Goal: Information Seeking & Learning: Learn about a topic

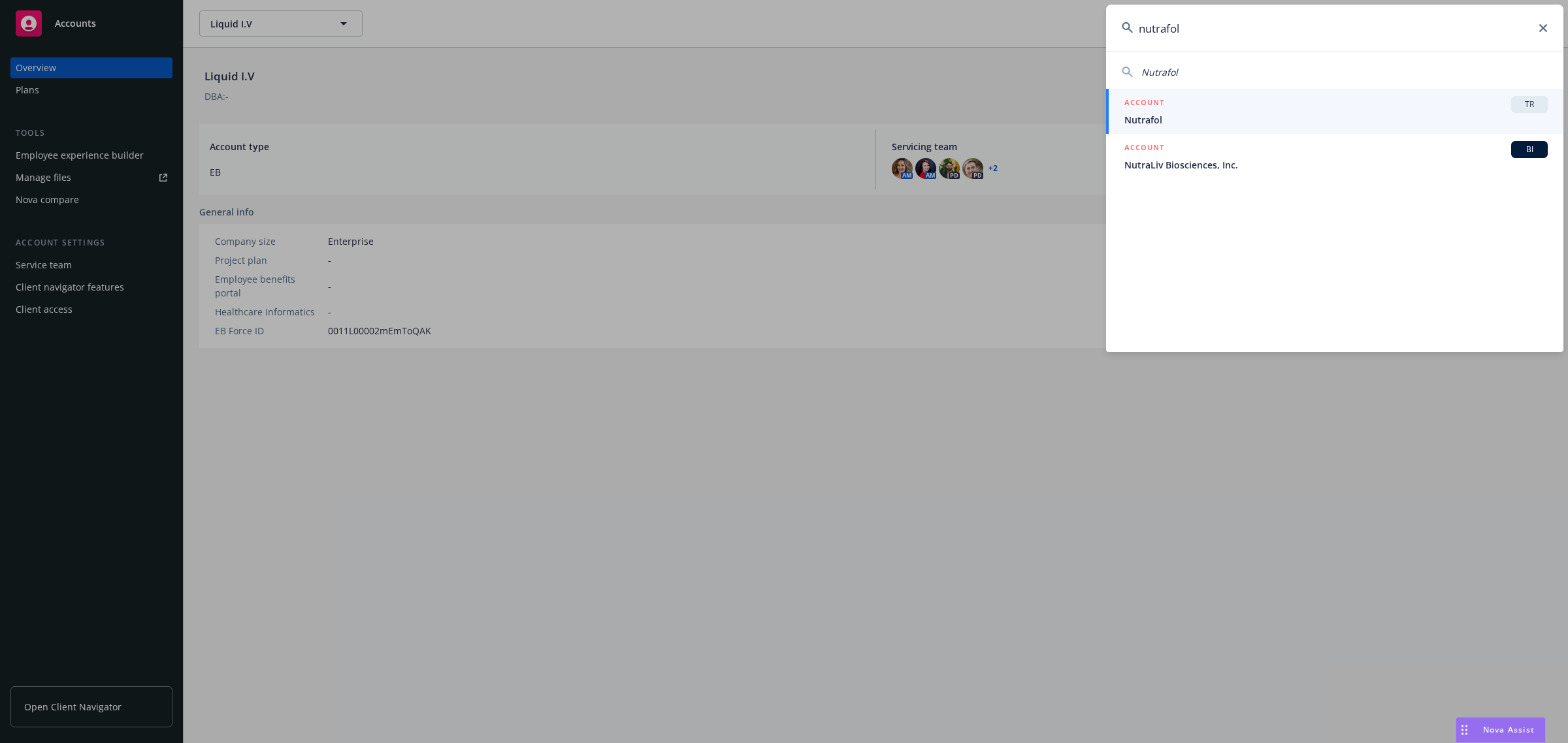
type input "nutrafol"
click at [1265, 104] on div "ACCOUNT TR" at bounding box center [1337, 104] width 424 height 17
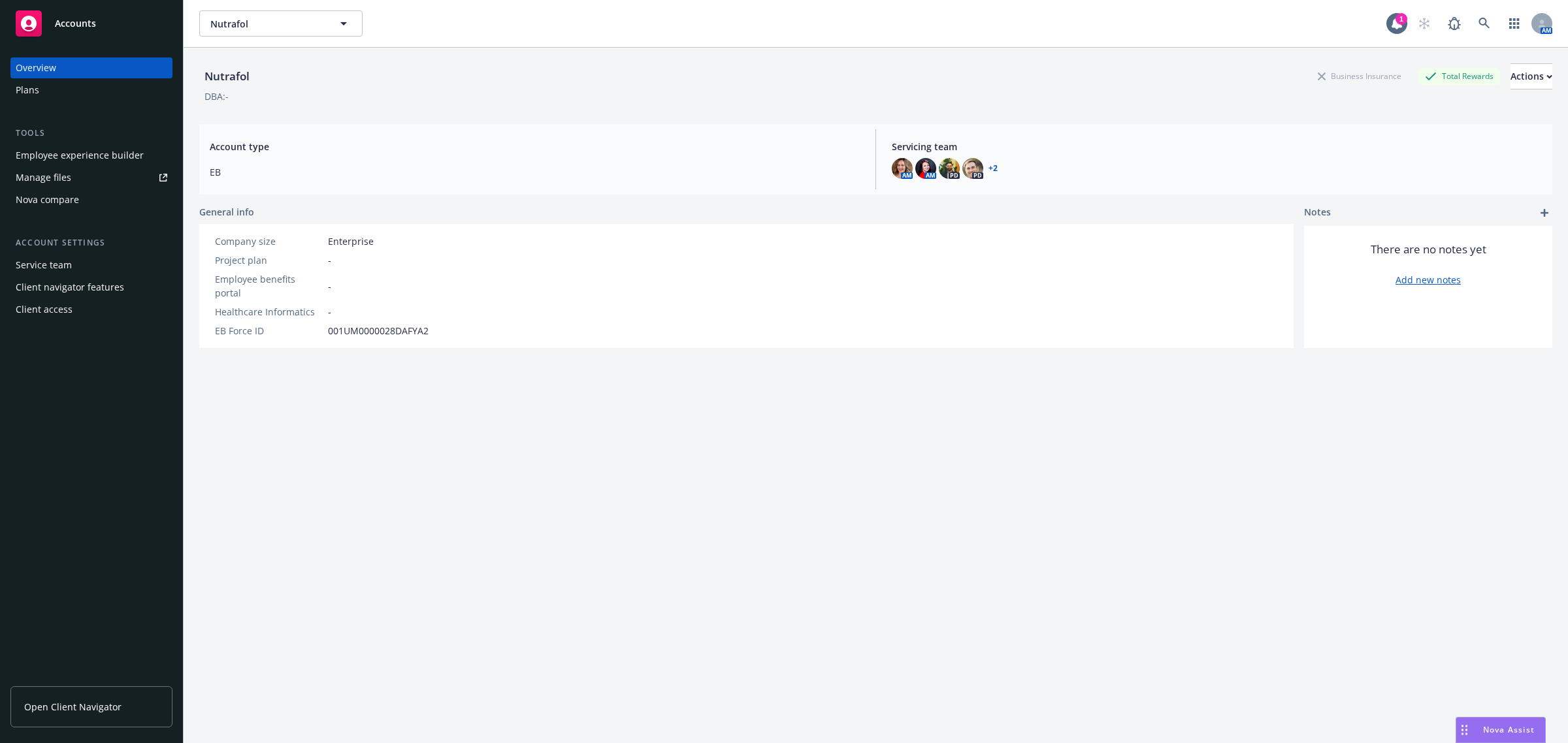
click at [125, 157] on div "Employee experience builder" at bounding box center [79, 155] width 128 height 21
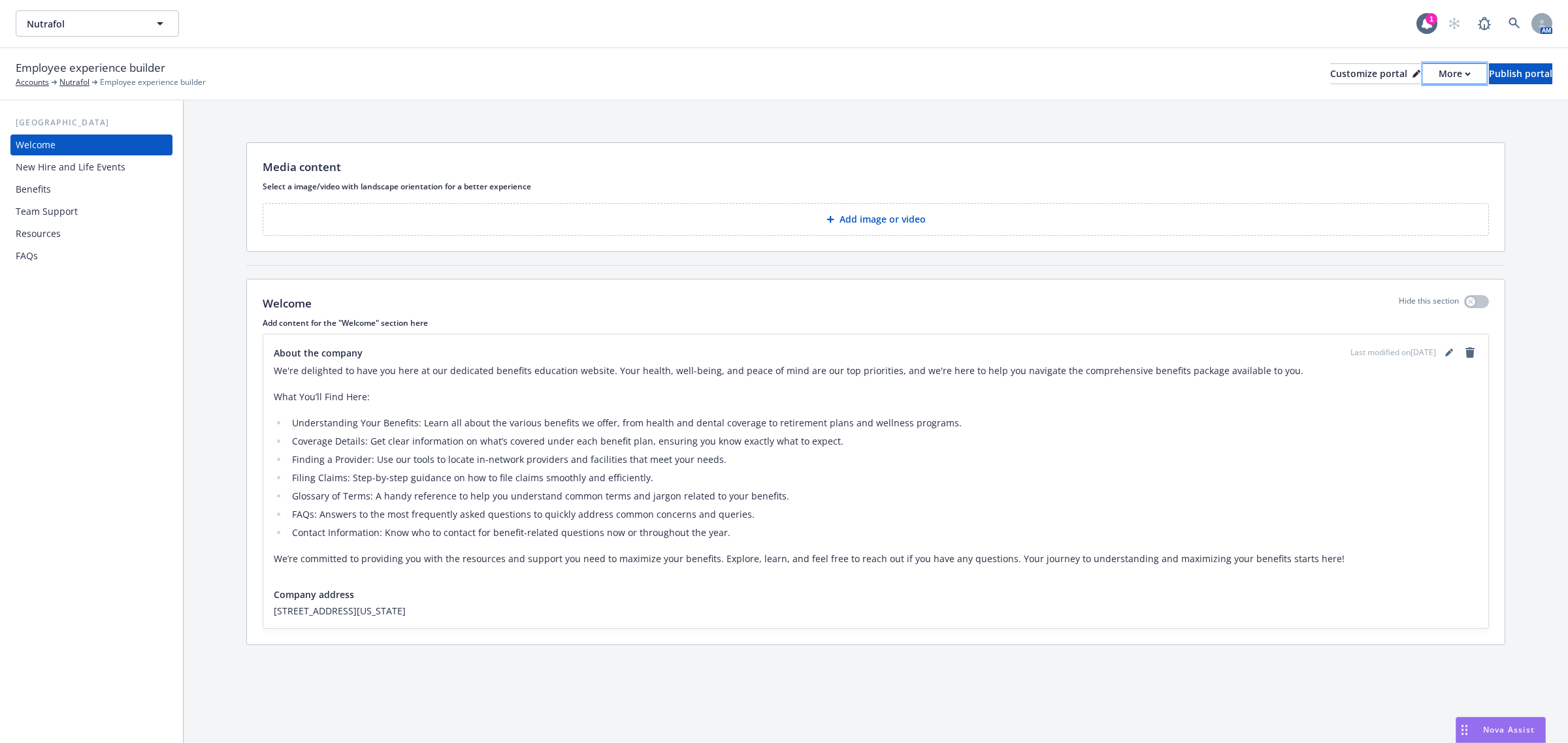
click at [1423, 70] on button "More" at bounding box center [1455, 74] width 64 height 21
click at [1394, 132] on link "Copy portal link" at bounding box center [1385, 129] width 119 height 26
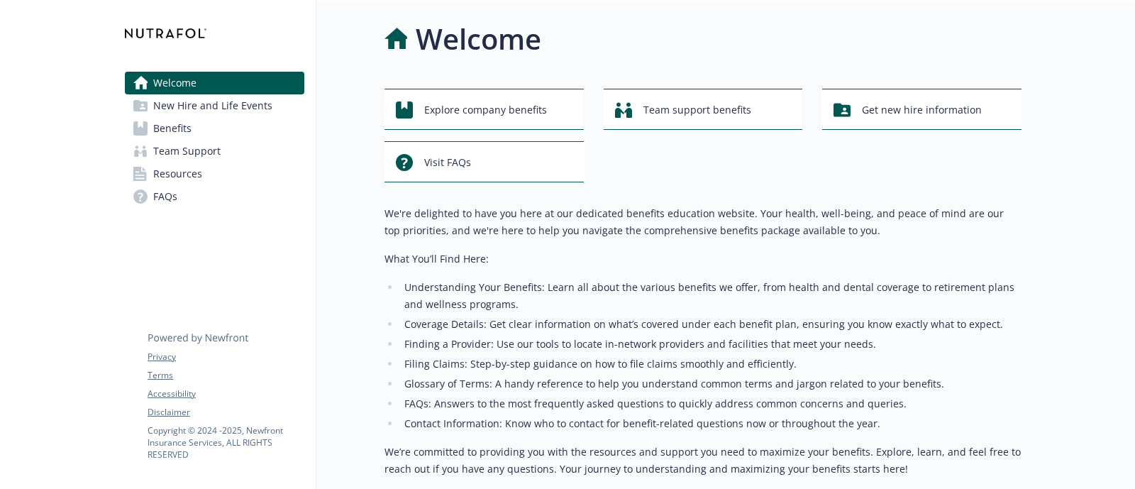
click at [206, 129] on link "Benefits" at bounding box center [214, 128] width 179 height 23
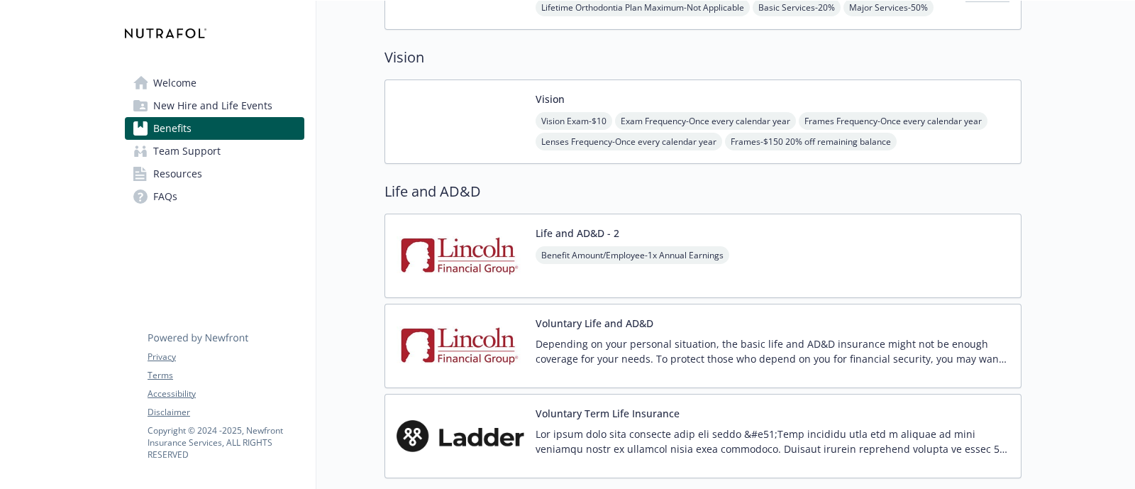
scroll to position [1064, 0]
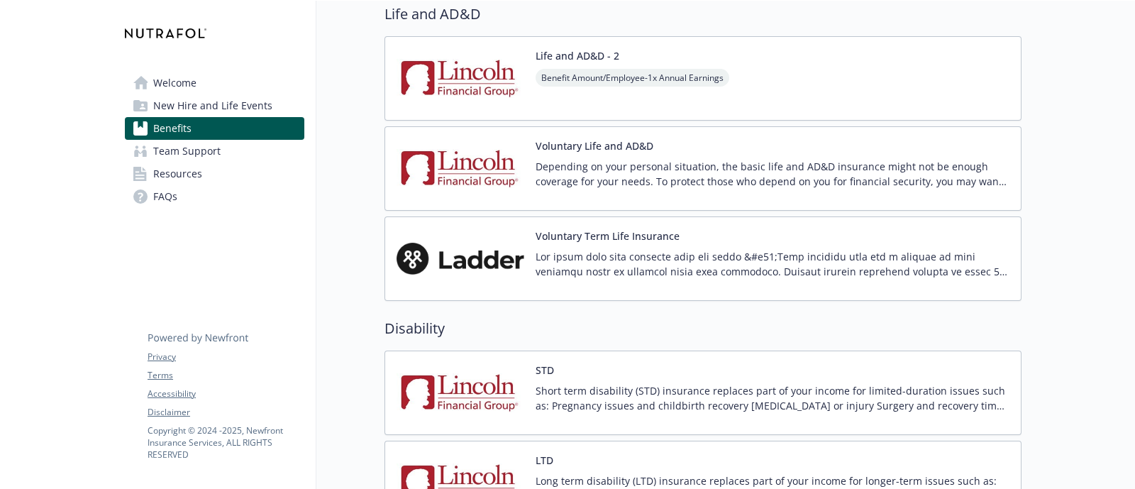
click at [730, 260] on p at bounding box center [773, 264] width 474 height 30
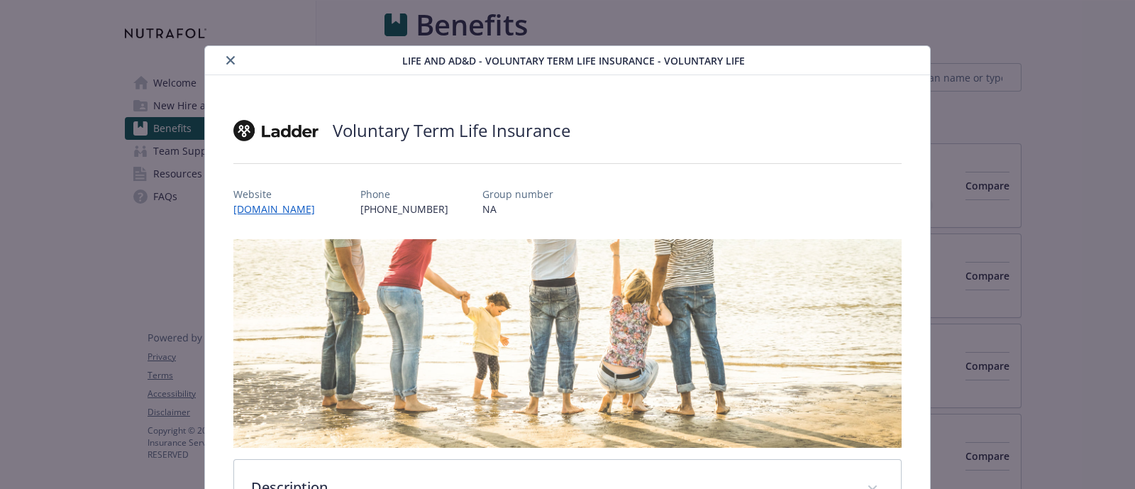
scroll to position [1064, 0]
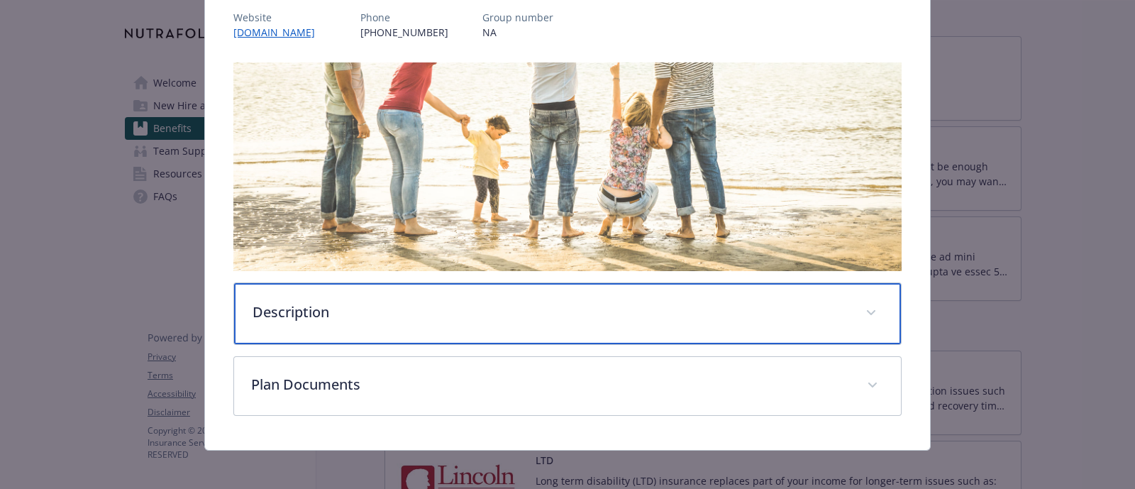
click at [545, 308] on p "Description" at bounding box center [551, 311] width 596 height 21
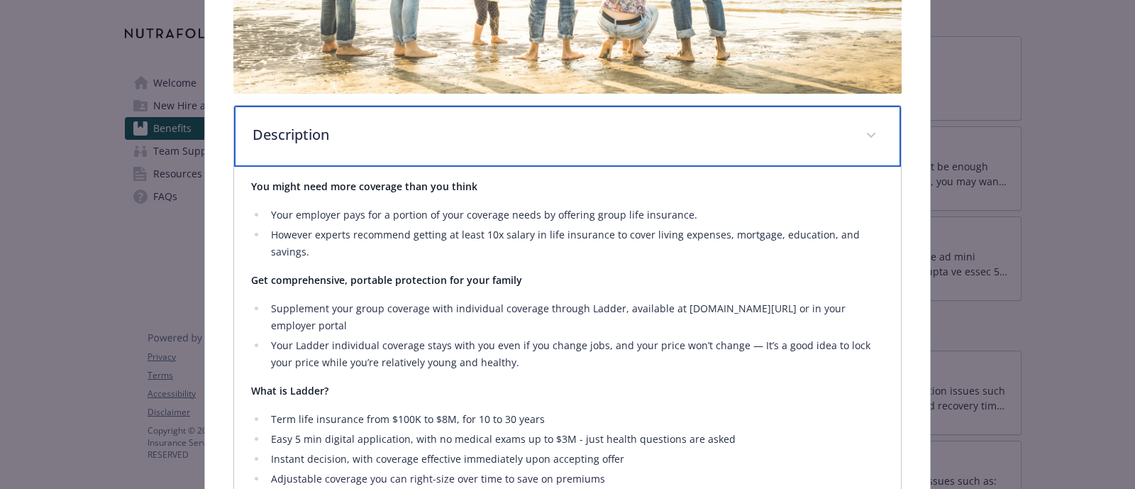
scroll to position [443, 0]
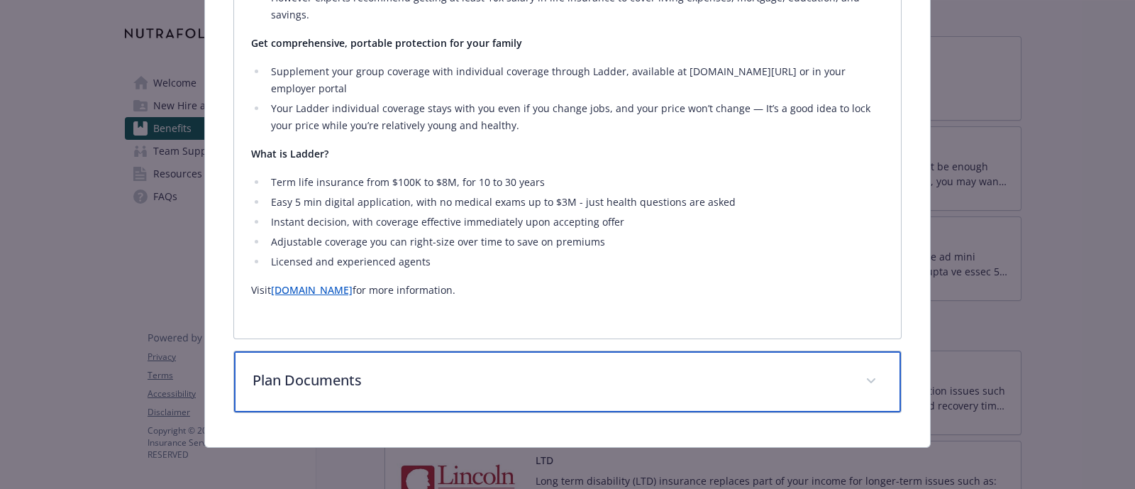
click at [775, 402] on div "Plan Documents" at bounding box center [567, 381] width 667 height 61
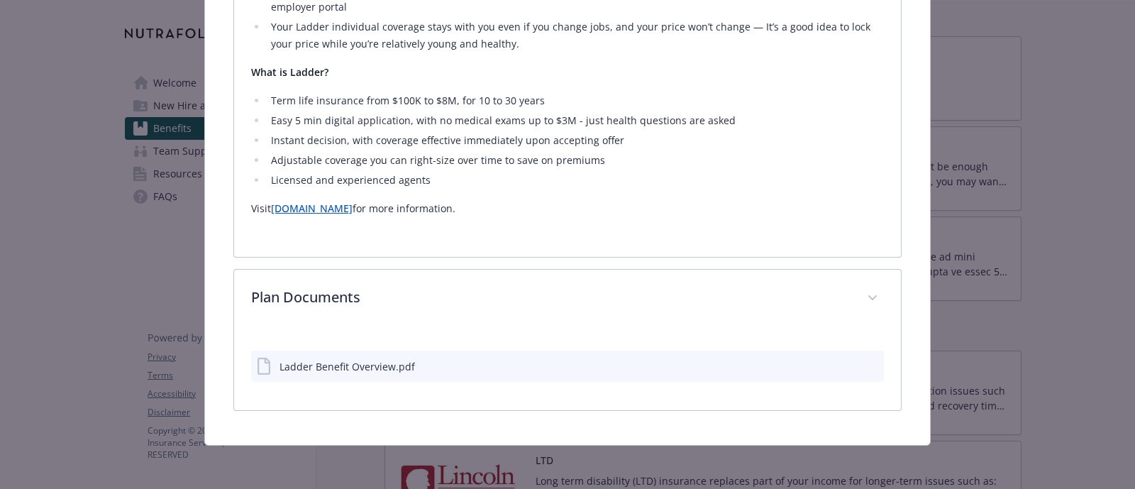
click at [372, 364] on div "Ladder Benefit Overview.pdf" at bounding box center [346, 366] width 135 height 15
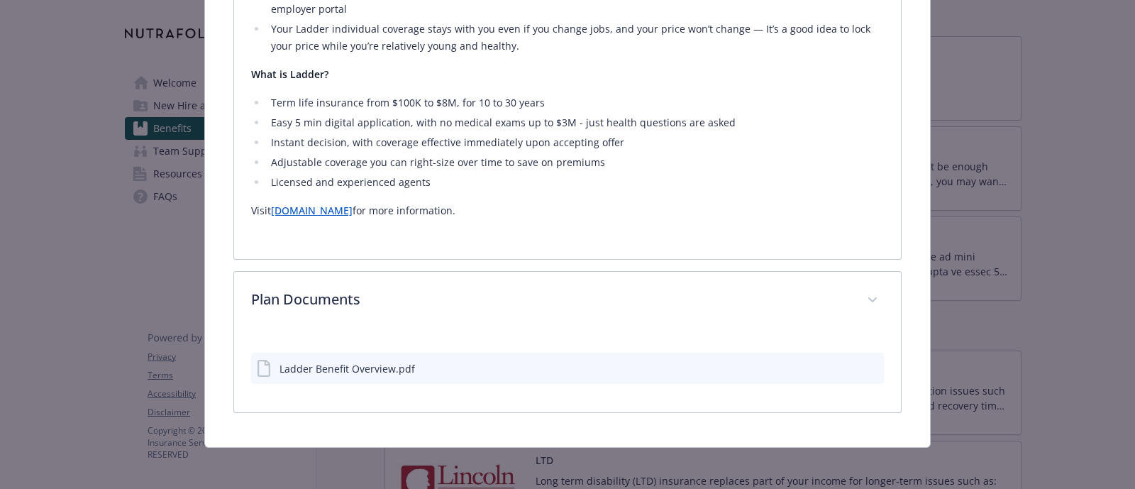
click at [864, 362] on icon "preview file" at bounding box center [870, 367] width 13 height 10
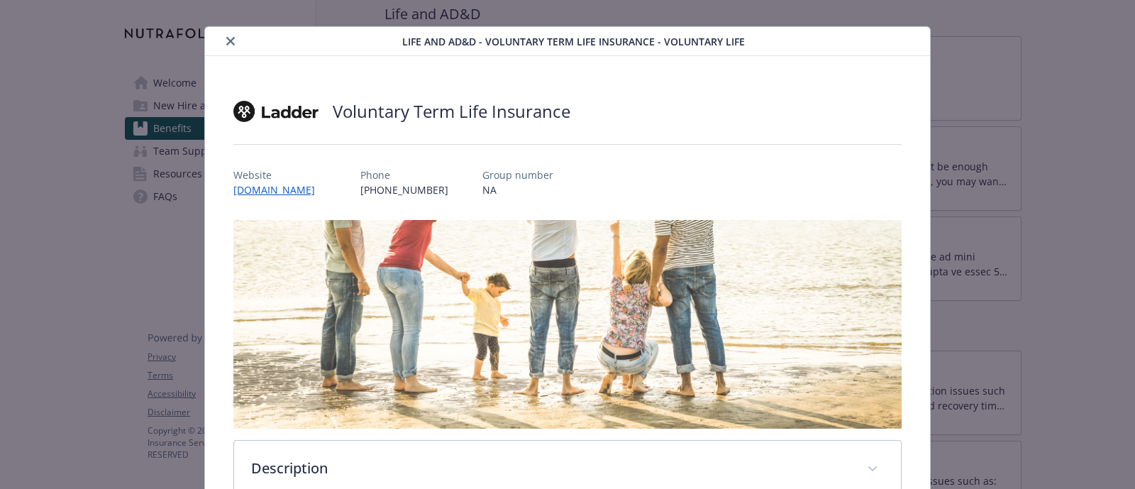
scroll to position [0, 0]
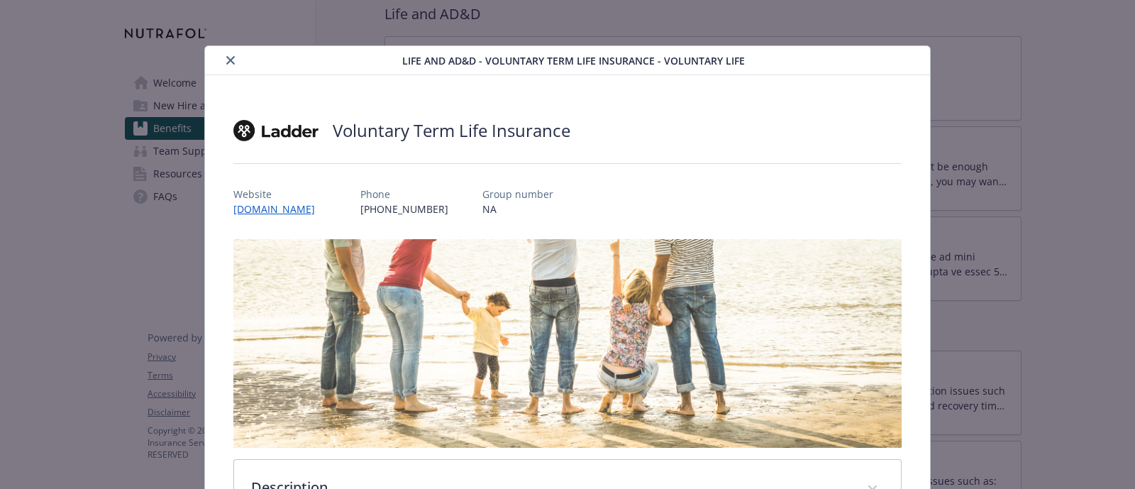
click at [222, 62] on button "close" at bounding box center [230, 60] width 17 height 17
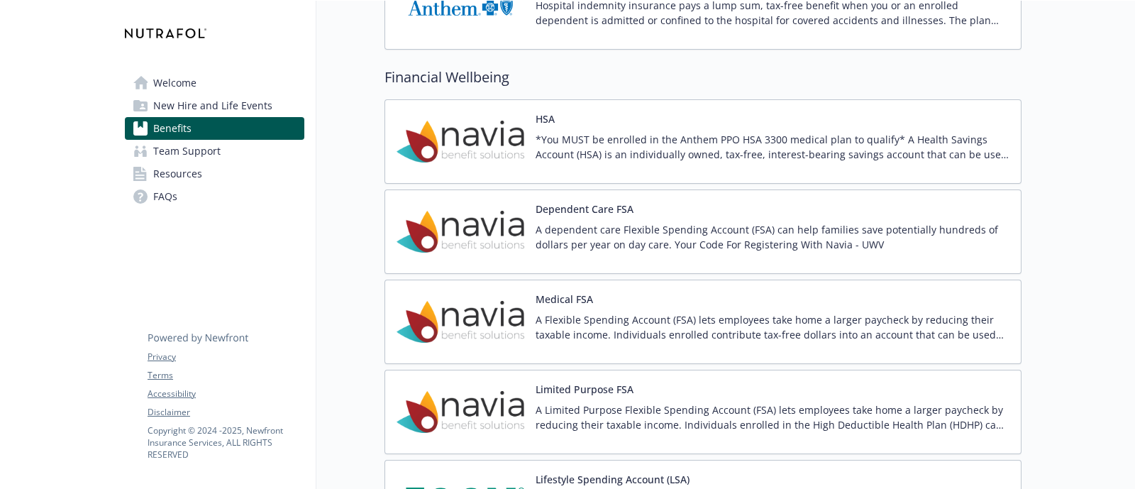
scroll to position [1939, 0]
